Goal: Task Accomplishment & Management: Complete application form

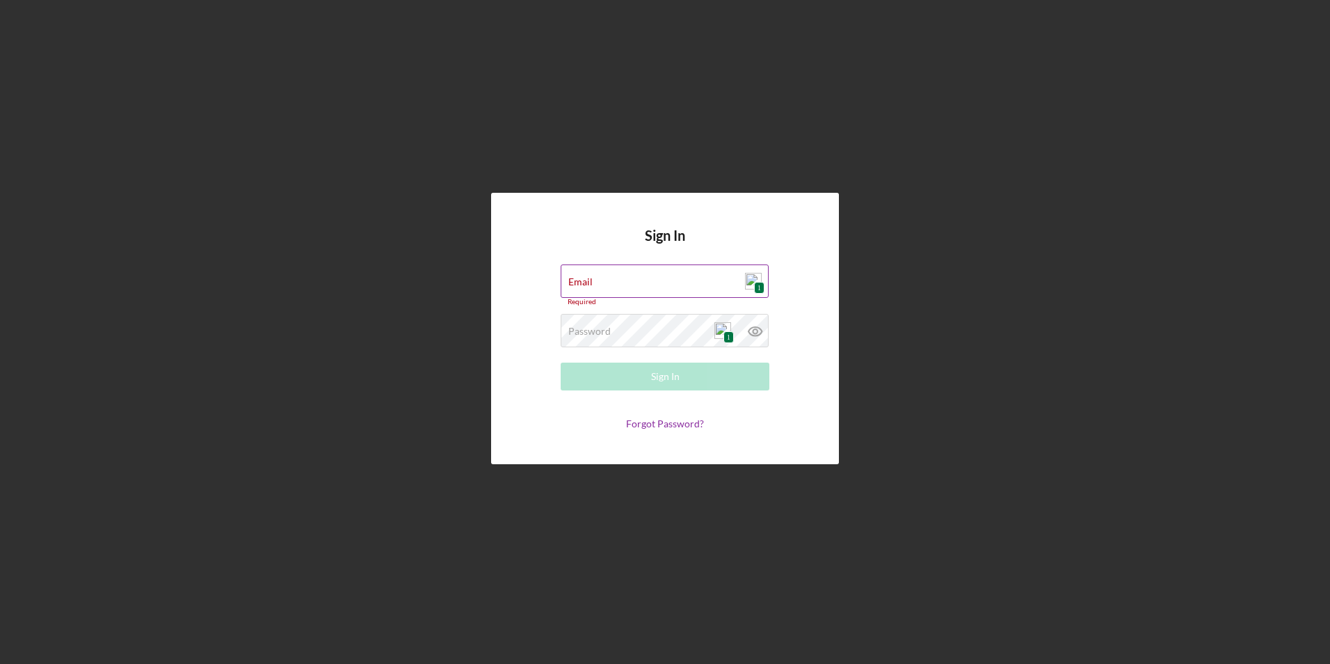
click at [756, 285] on span "1" at bounding box center [759, 288] width 10 height 12
type input "[EMAIL_ADDRESS][DOMAIN_NAME]"
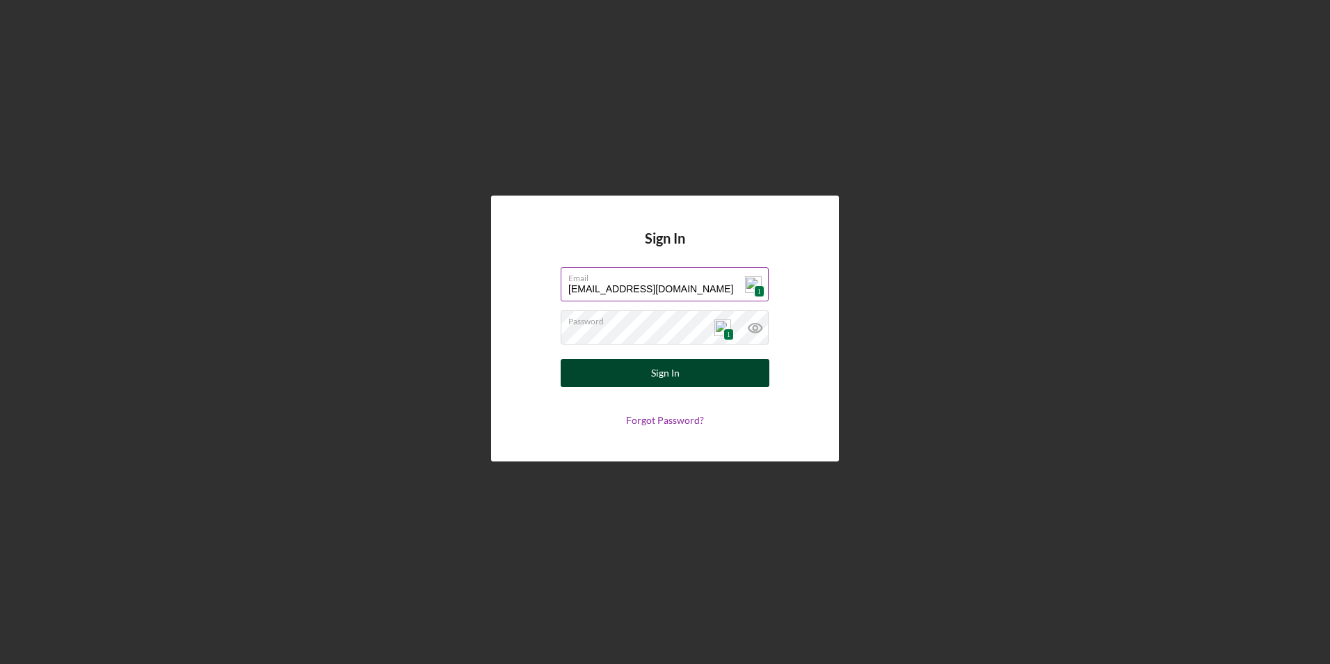
click at [677, 374] on div "Sign In" at bounding box center [665, 373] width 29 height 28
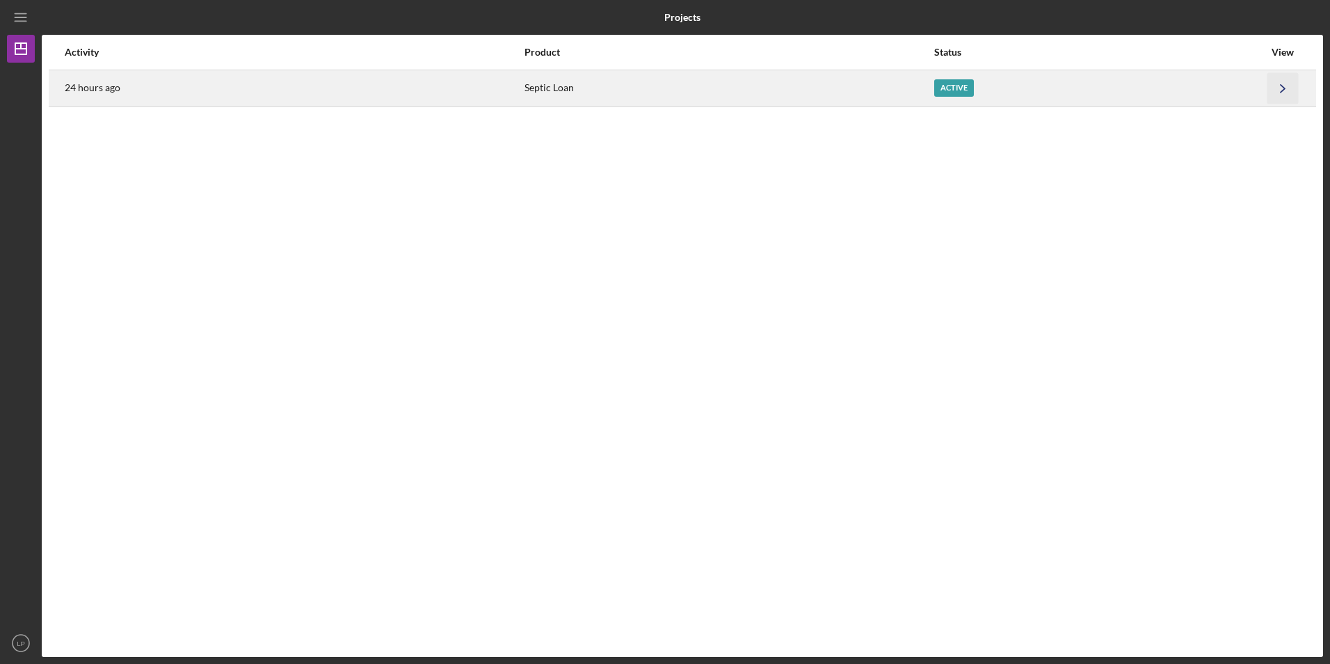
click at [1275, 92] on icon "Icon/Navigate" at bounding box center [1283, 87] width 31 height 31
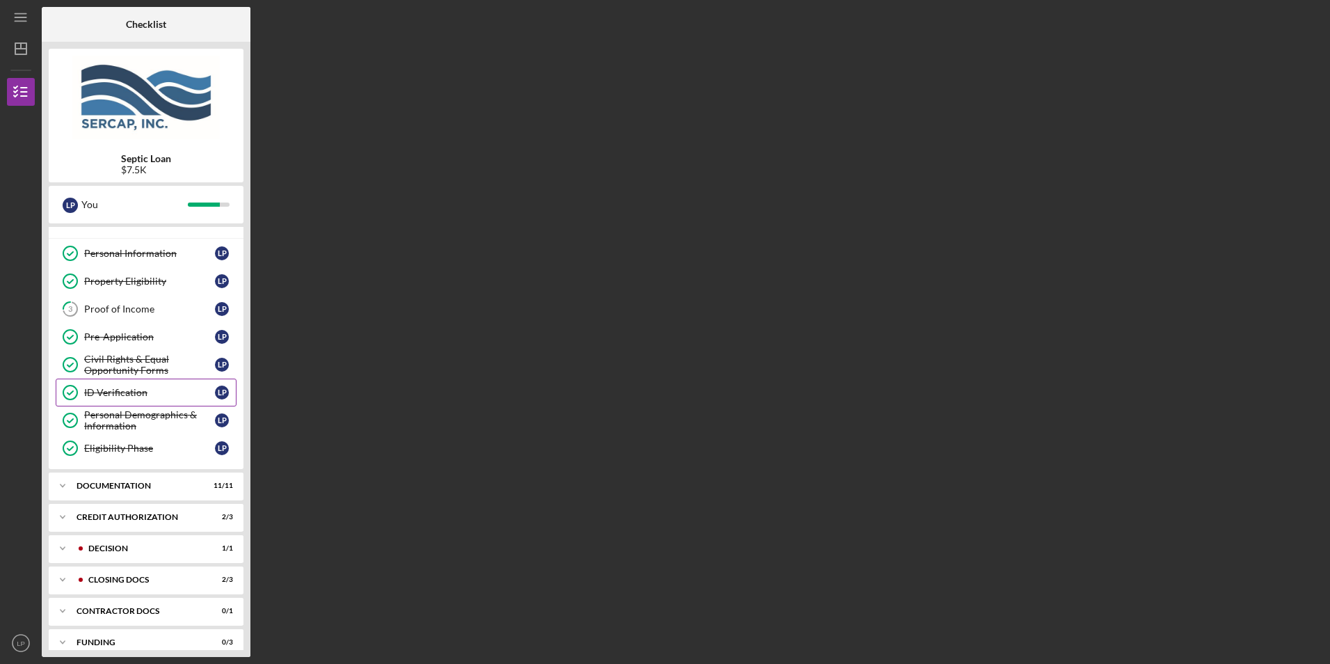
scroll to position [30, 0]
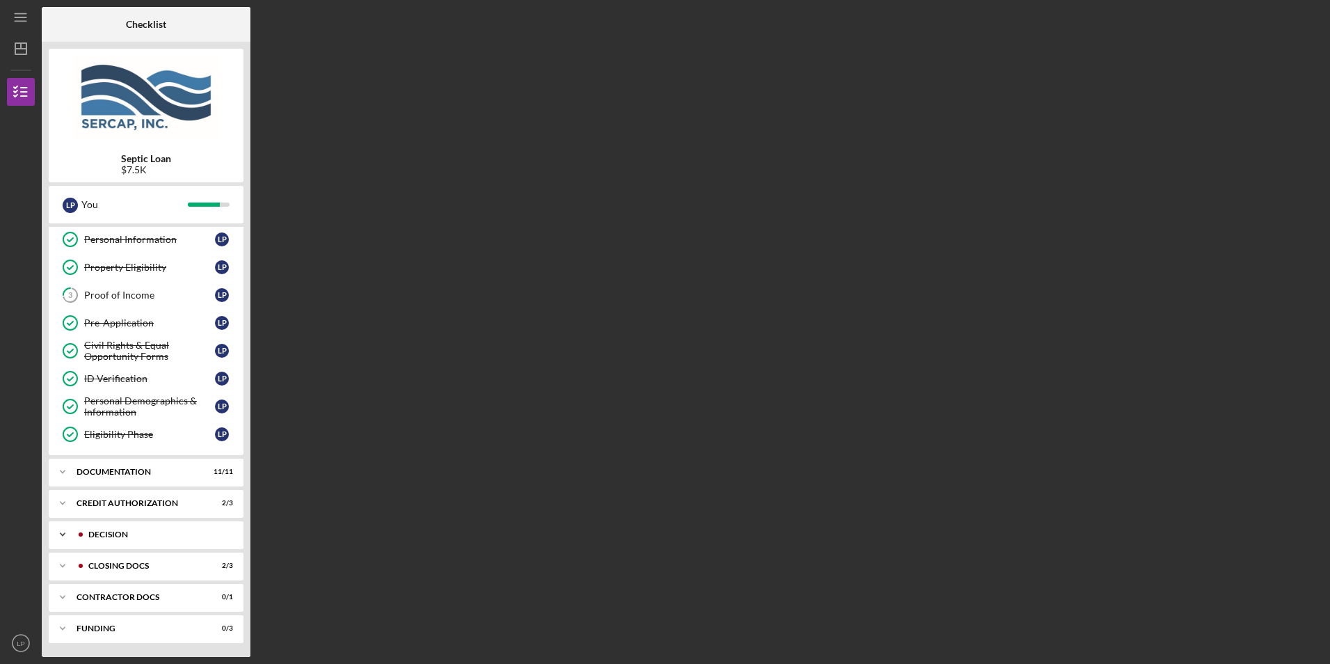
click at [111, 536] on div "Decision" at bounding box center [157, 534] width 138 height 8
click at [94, 532] on div "Decision" at bounding box center [152, 534] width 150 height 8
click at [94, 532] on div "Decision" at bounding box center [157, 534] width 138 height 8
click at [95, 564] on div "Decision" at bounding box center [149, 563] width 131 height 11
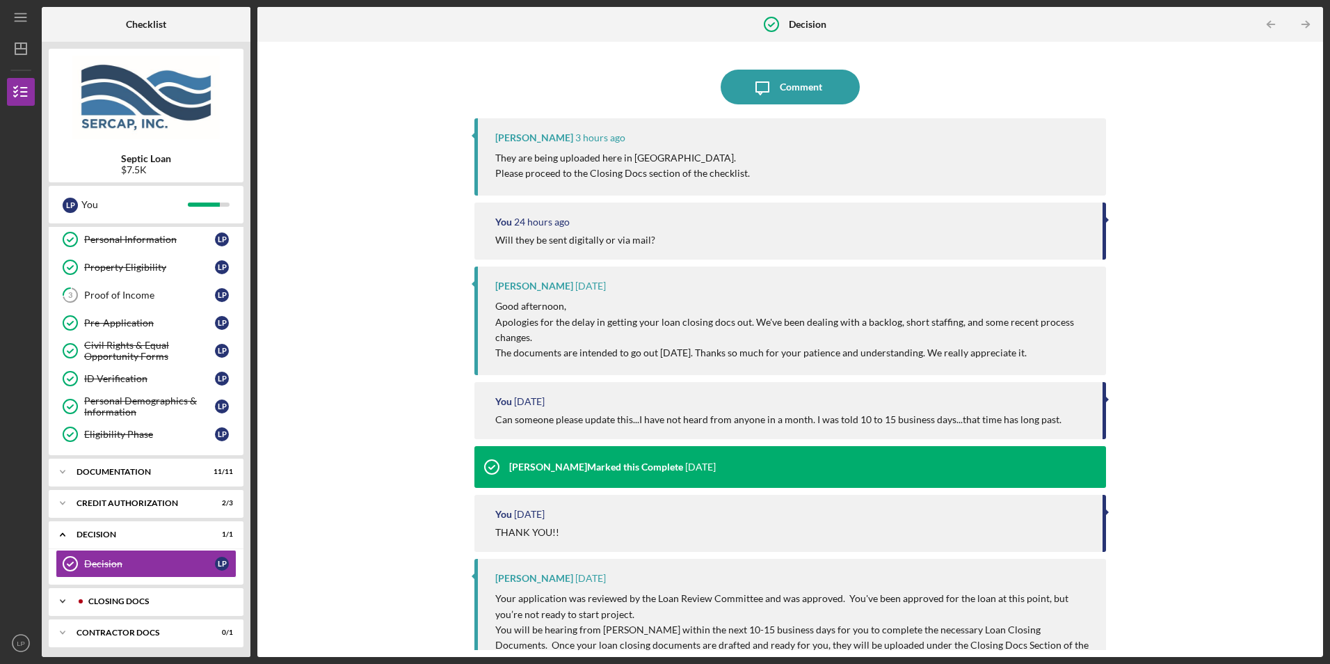
click at [136, 596] on div "Icon/Expander CLOSING DOCS 2 / 3" at bounding box center [146, 601] width 195 height 28
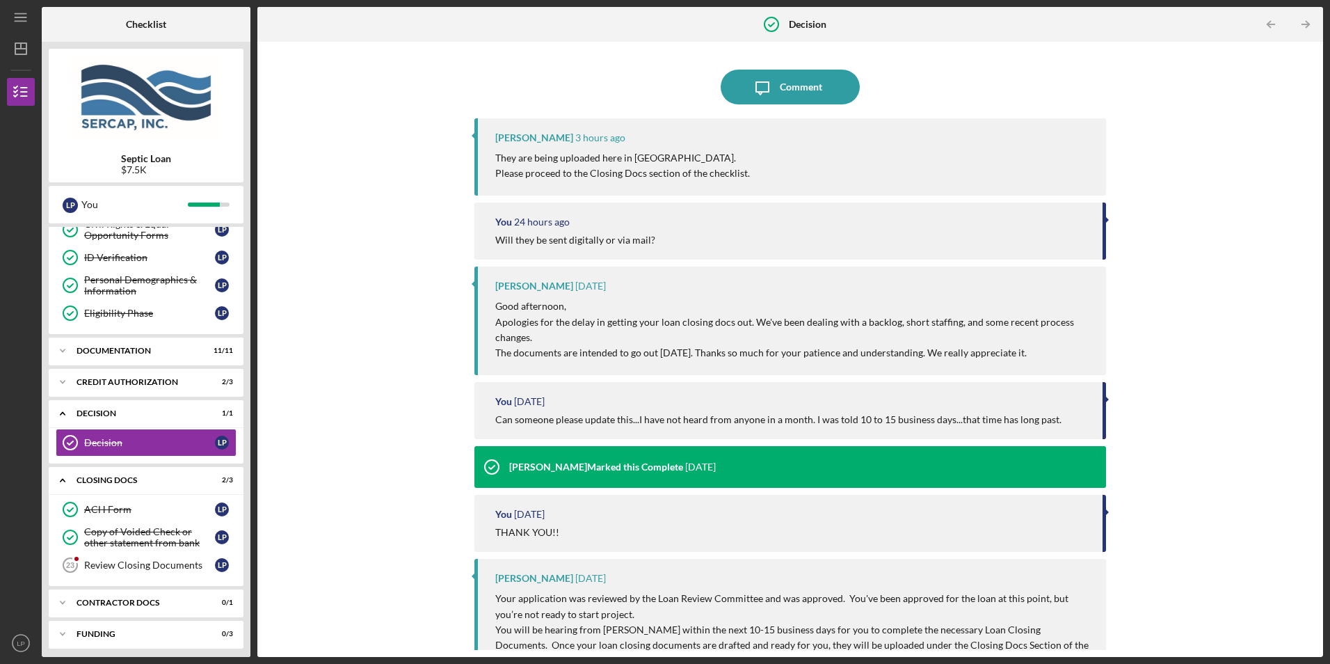
scroll to position [157, 0]
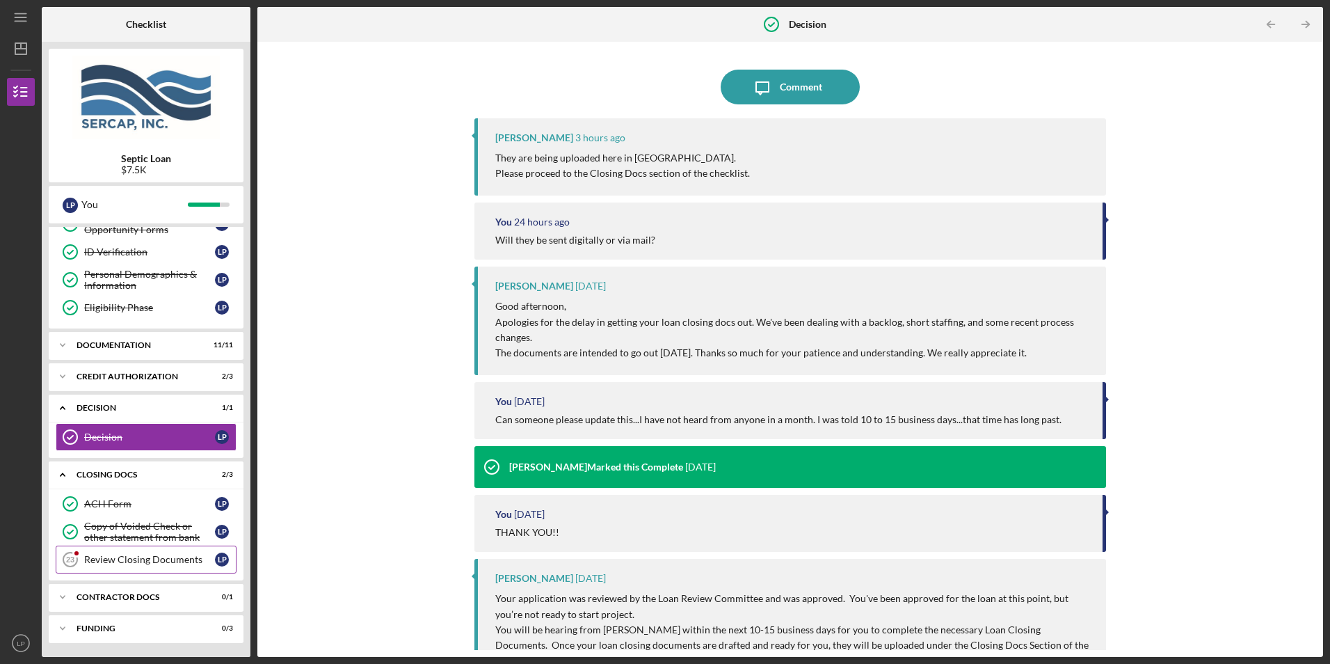
click at [122, 555] on div "Review Closing Documents" at bounding box center [149, 559] width 131 height 11
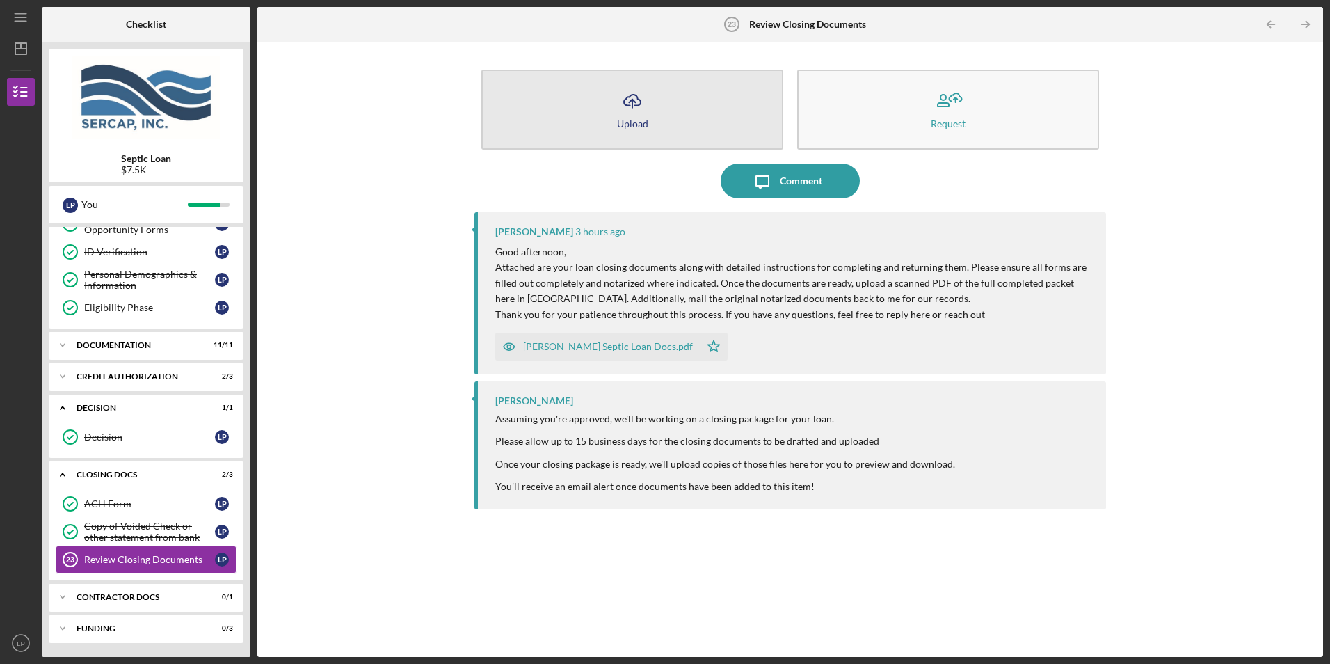
click at [634, 104] on icon "Icon/Upload" at bounding box center [632, 101] width 35 height 35
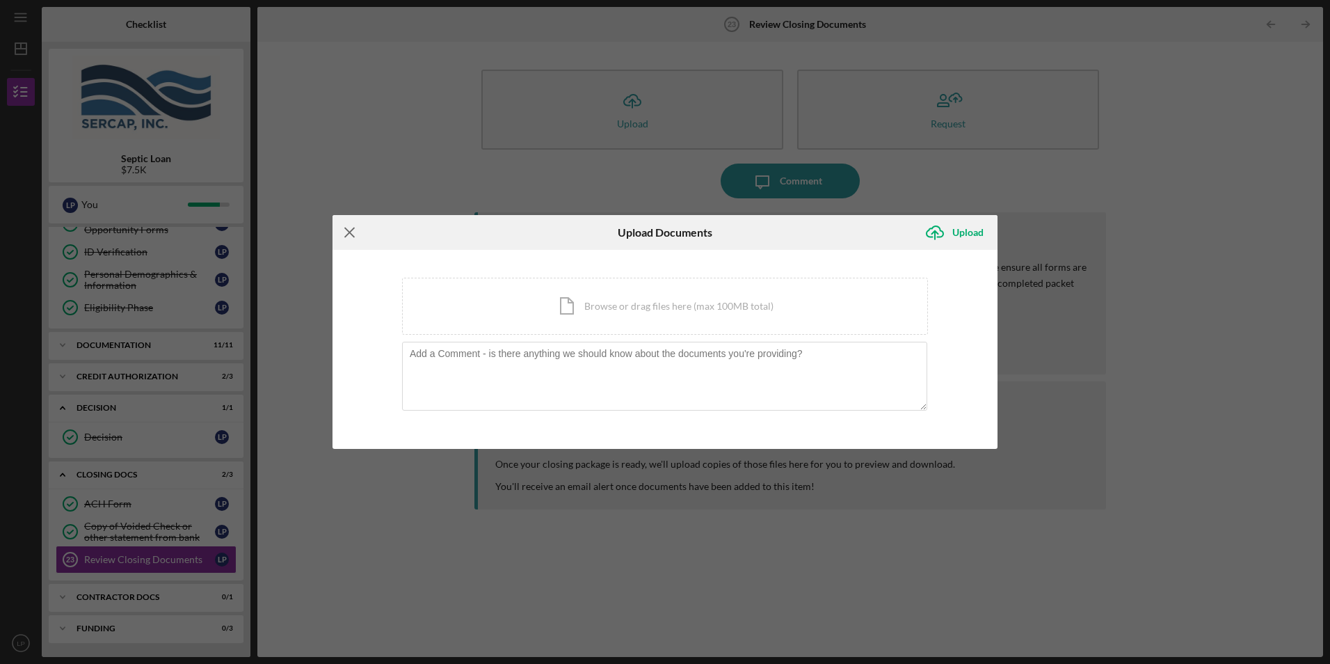
click at [349, 234] on line at bounding box center [349, 232] width 9 height 9
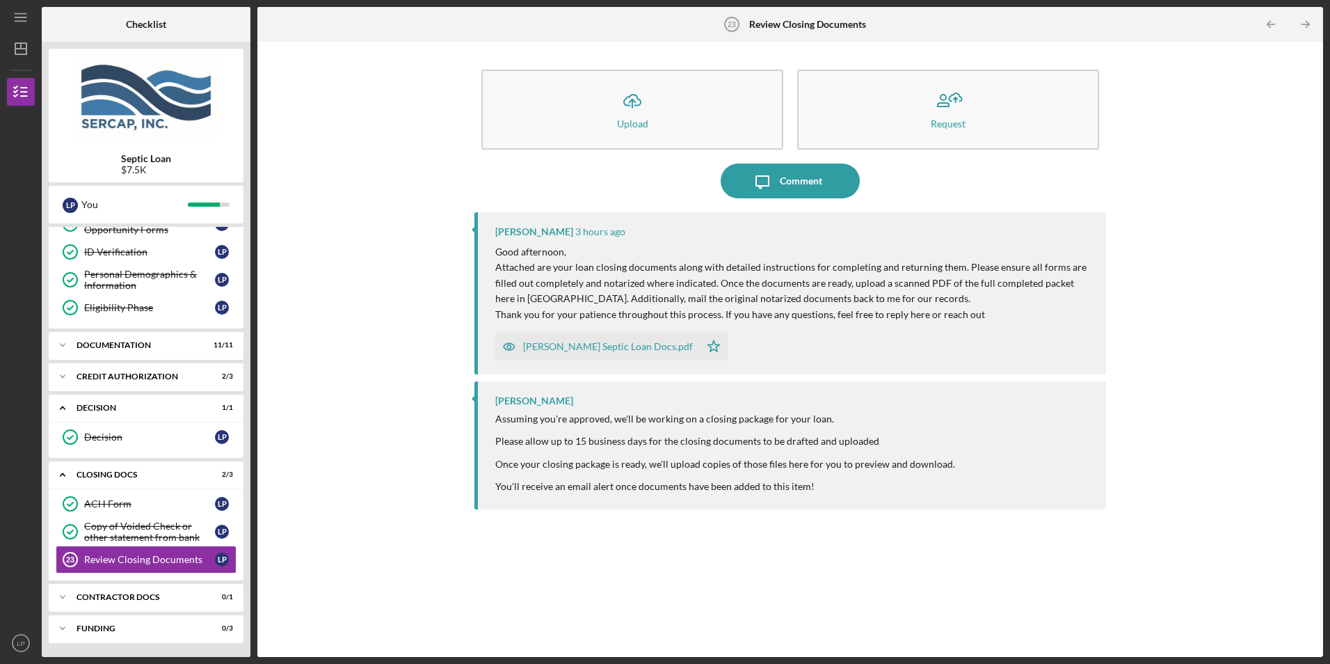
click at [591, 347] on div "[PERSON_NAME] Septic Loan Docs.pdf" at bounding box center [608, 346] width 170 height 11
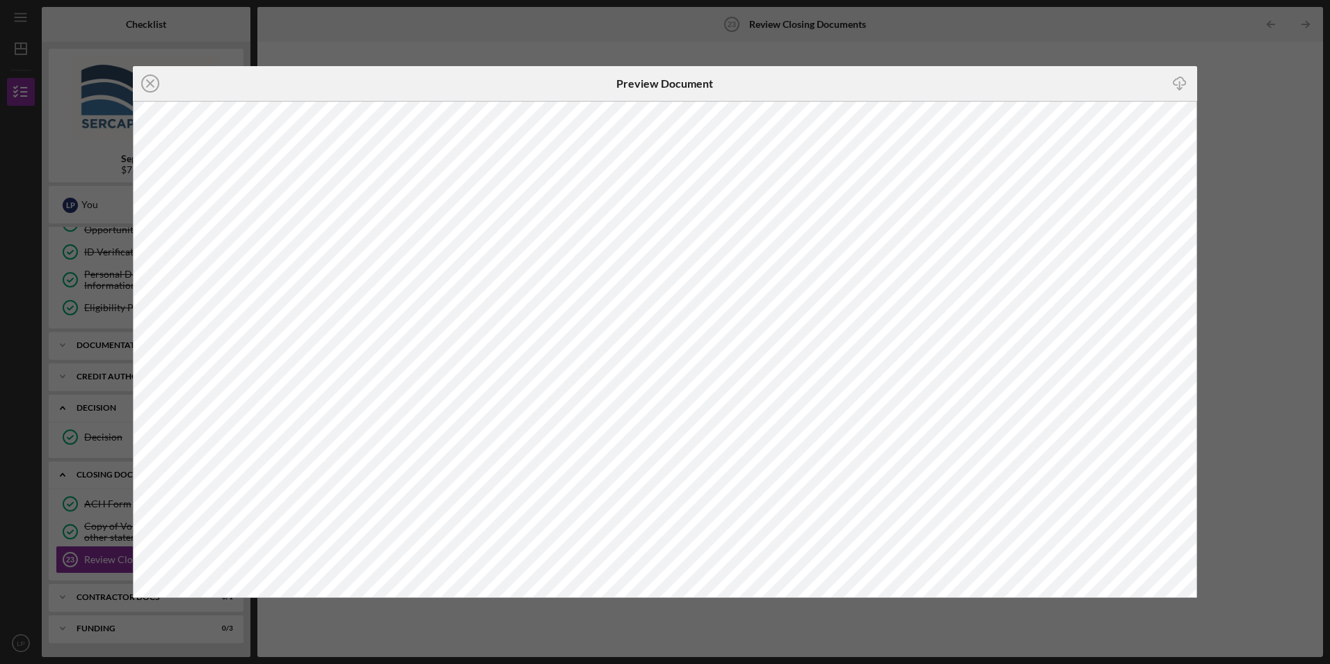
click at [1222, 163] on div "Icon/Close Preview Document Icon/Download" at bounding box center [665, 332] width 1330 height 664
